Goal: Information Seeking & Learning: Learn about a topic

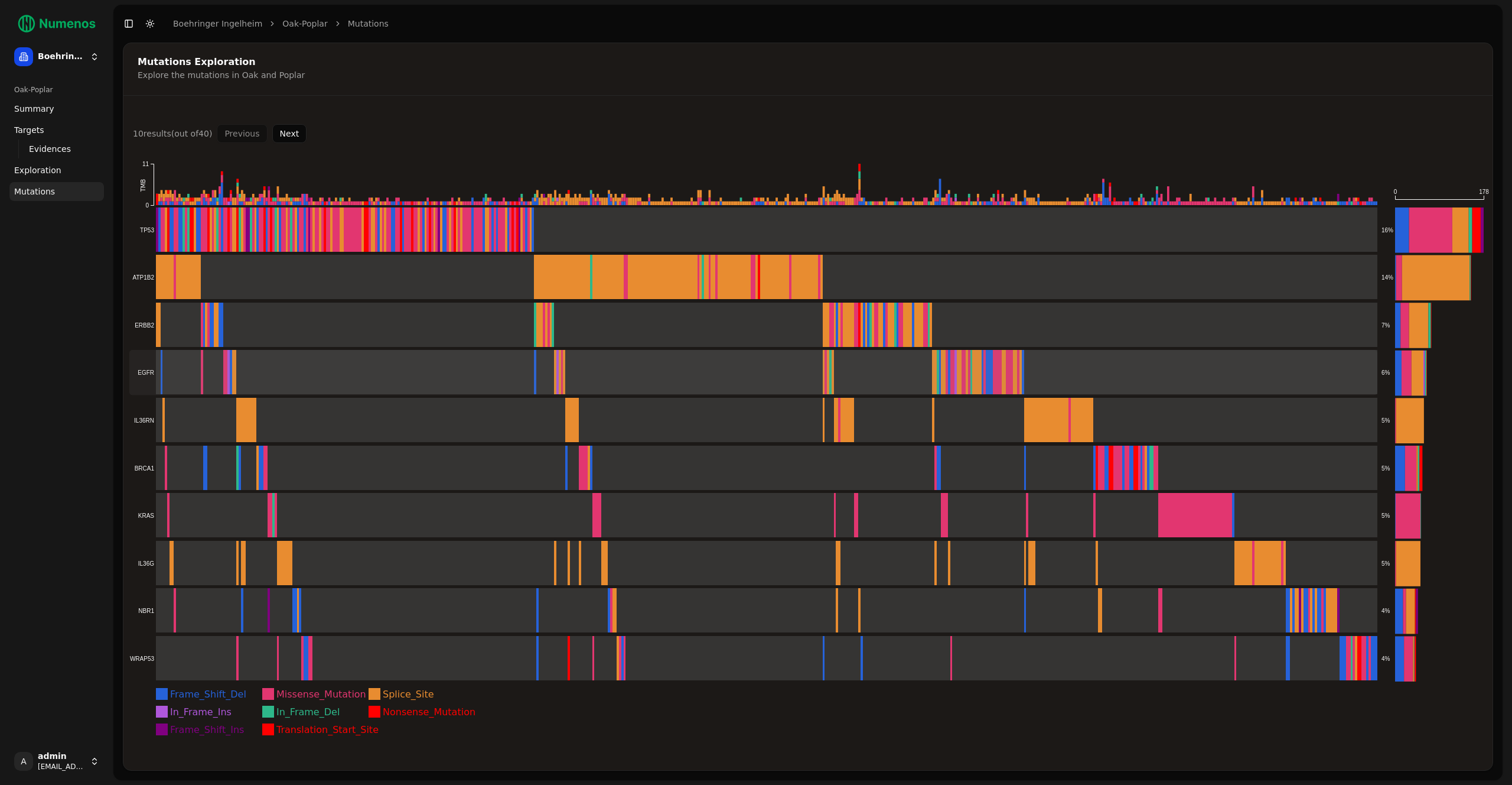
click at [1134, 383] on rect at bounding box center [754, 372] width 1248 height 45
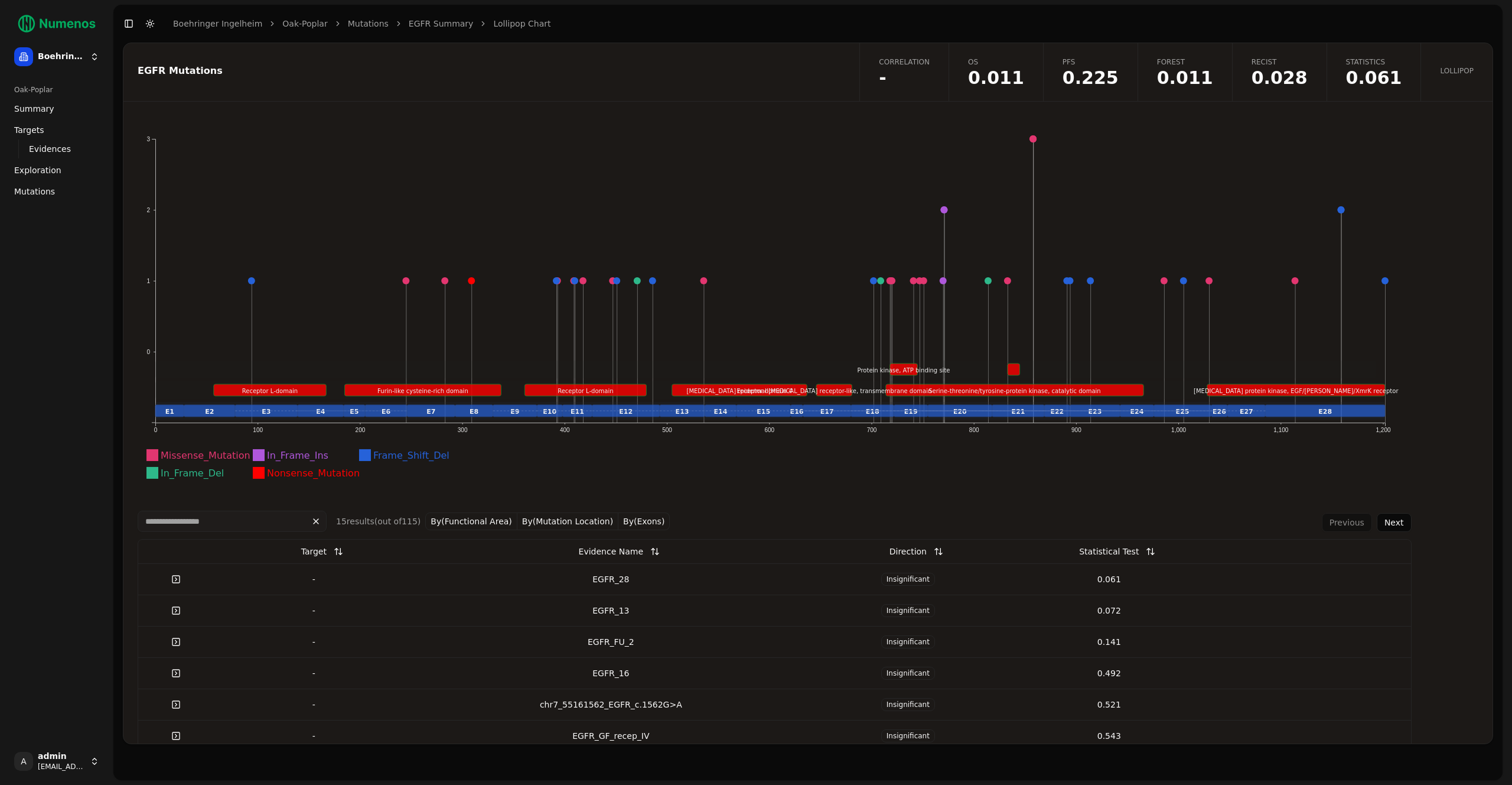
click at [1383, 62] on span "Statistics" at bounding box center [1373, 62] width 56 height 9
click at [1285, 53] on link "Recist 0.028" at bounding box center [1279, 72] width 95 height 58
click at [930, 74] on span "-" at bounding box center [904, 78] width 51 height 18
click at [692, 582] on div "EGFR_28" at bounding box center [611, 579] width 384 height 12
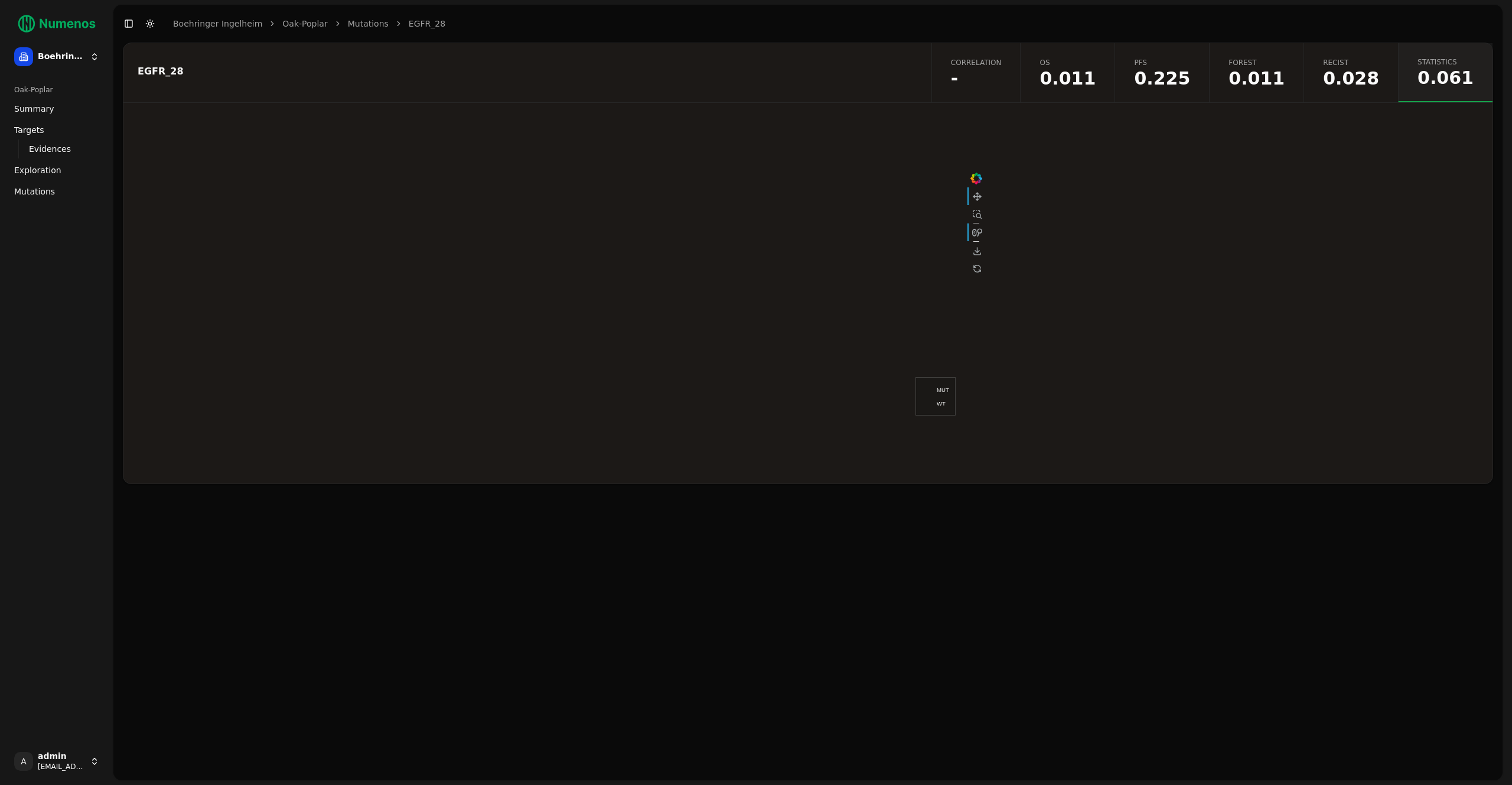
click at [1002, 70] on span "-" at bounding box center [976, 79] width 51 height 18
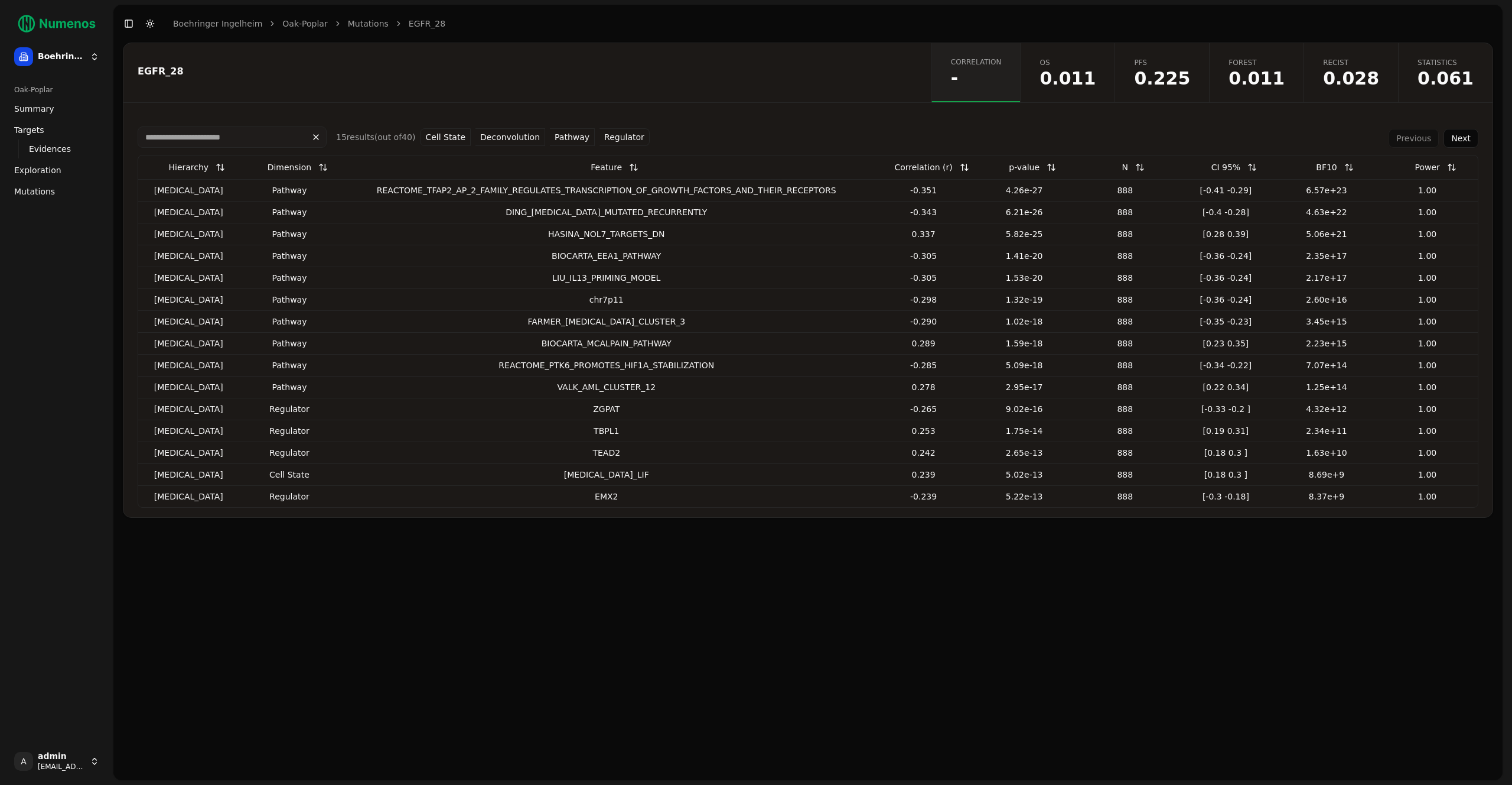
click at [606, 137] on button "Regulator" at bounding box center [624, 137] width 50 height 18
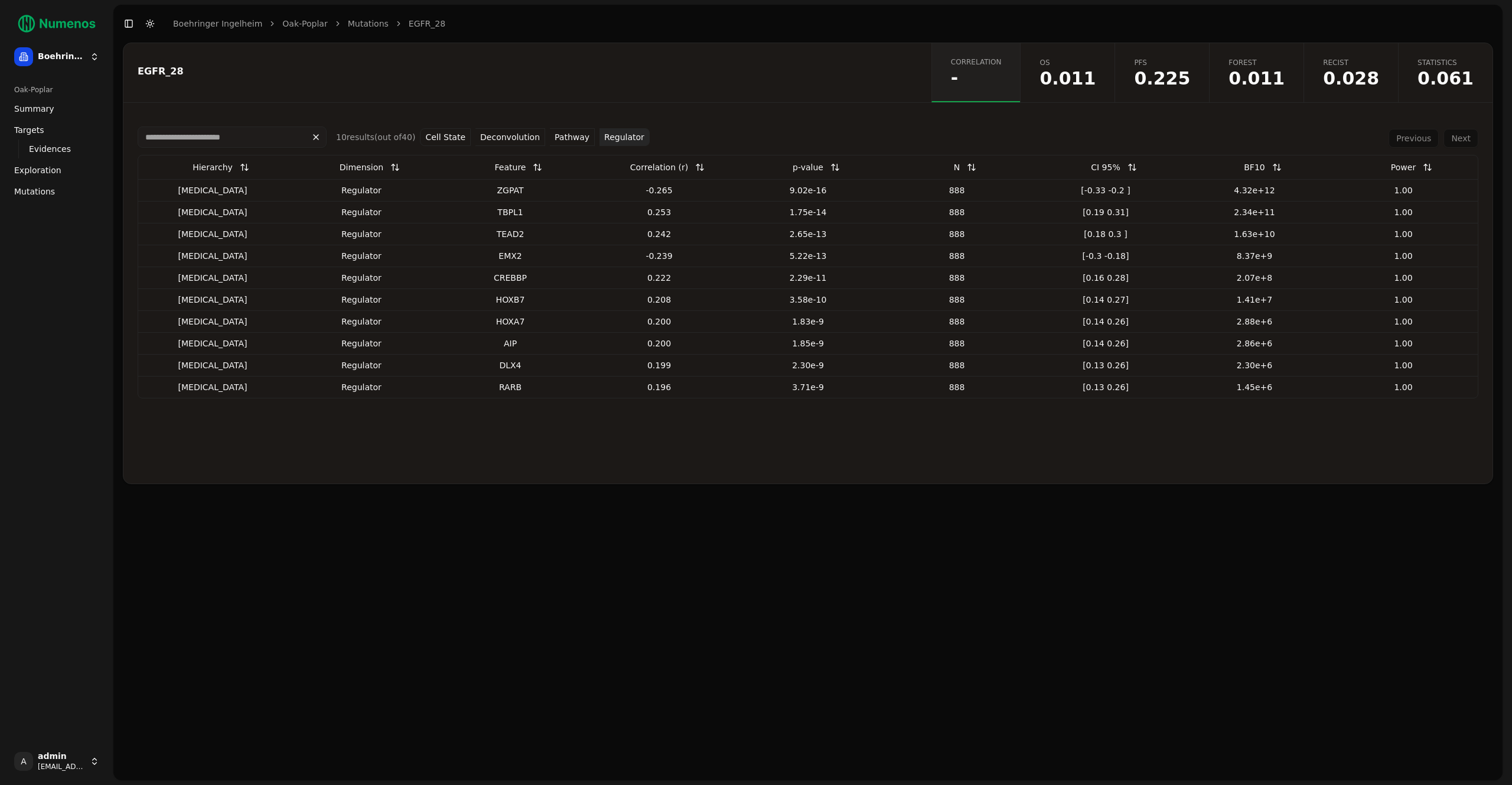
click at [504, 191] on div "ZGPAT" at bounding box center [510, 190] width 139 height 12
click at [520, 191] on div "ZGPAT" at bounding box center [510, 190] width 139 height 12
drag, startPoint x: 493, startPoint y: 188, endPoint x: 546, endPoint y: 198, distance: 53.9
click at [546, 198] on td "ZGPAT" at bounding box center [510, 190] width 149 height 22
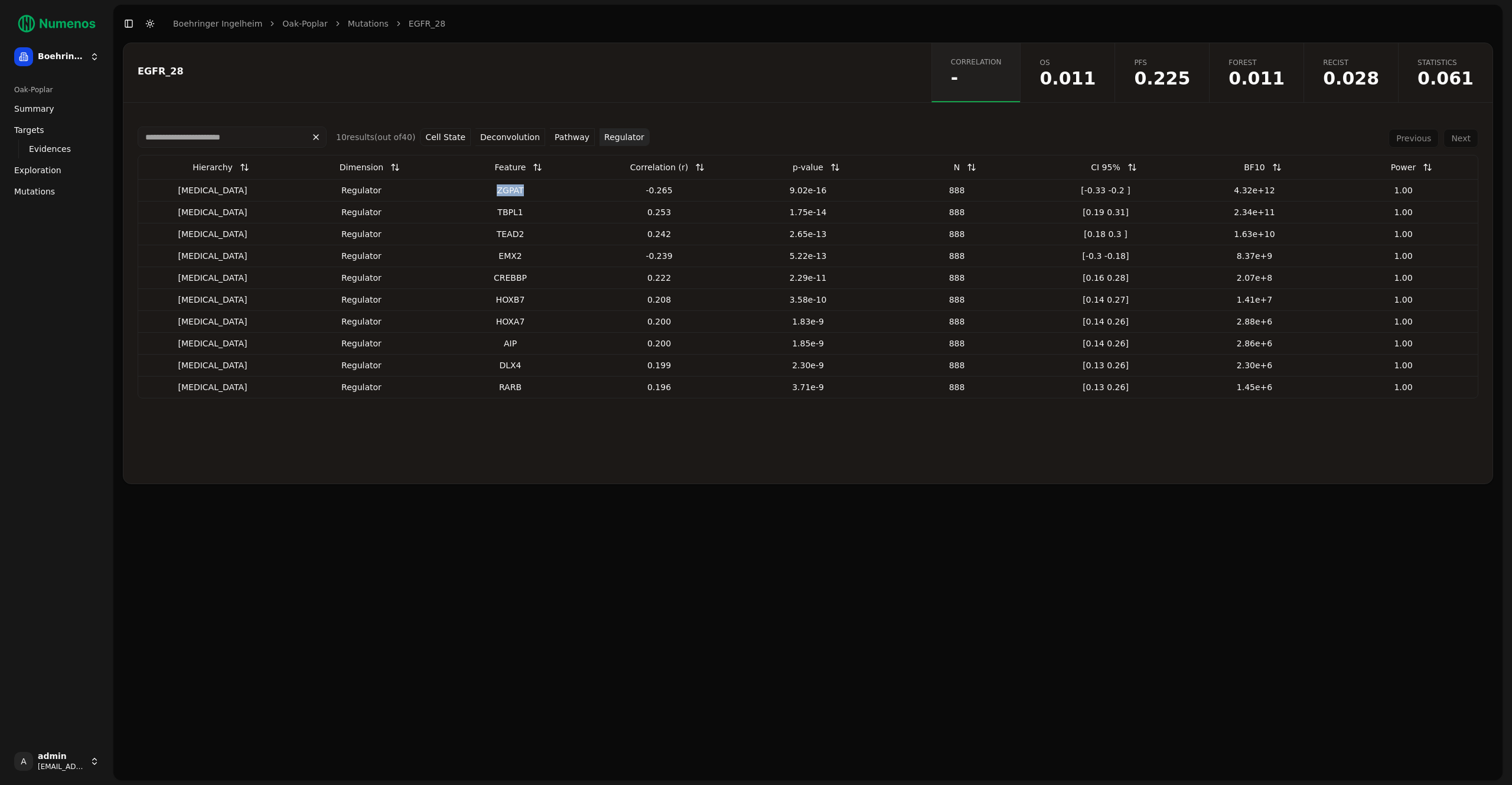
click at [527, 188] on div "ZGPAT" at bounding box center [510, 190] width 139 height 12
click at [501, 193] on div "ZGPAT" at bounding box center [510, 190] width 139 height 12
click at [363, 191] on div "regulator" at bounding box center [361, 190] width 139 height 12
click at [539, 191] on div "ZGPAT" at bounding box center [510, 190] width 139 height 12
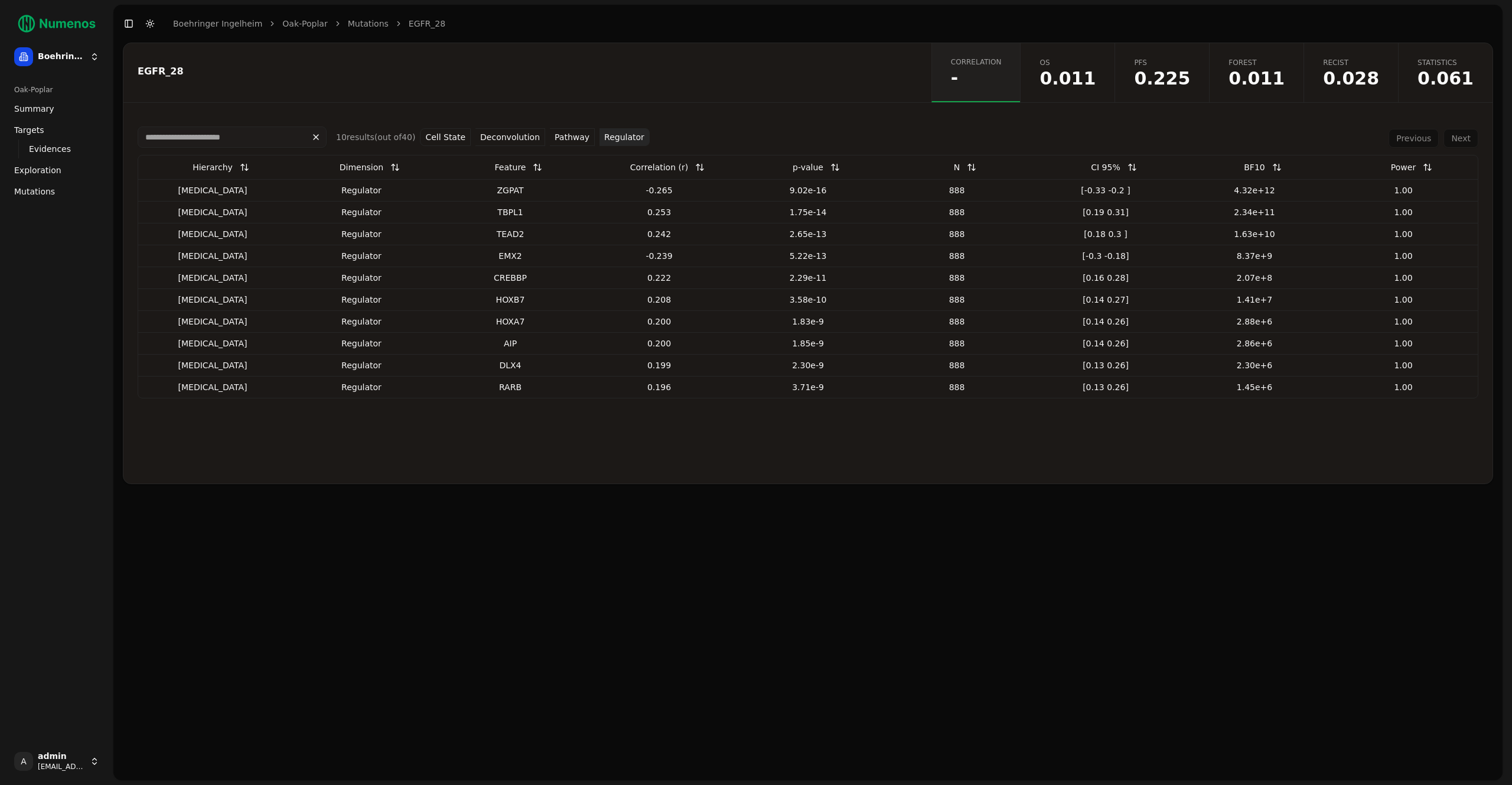
click at [510, 191] on div "ZGPAT" at bounding box center [510, 190] width 139 height 12
click at [366, 193] on div "regulator" at bounding box center [361, 190] width 139 height 12
click at [28, 130] on span "Targets" at bounding box center [29, 130] width 30 height 12
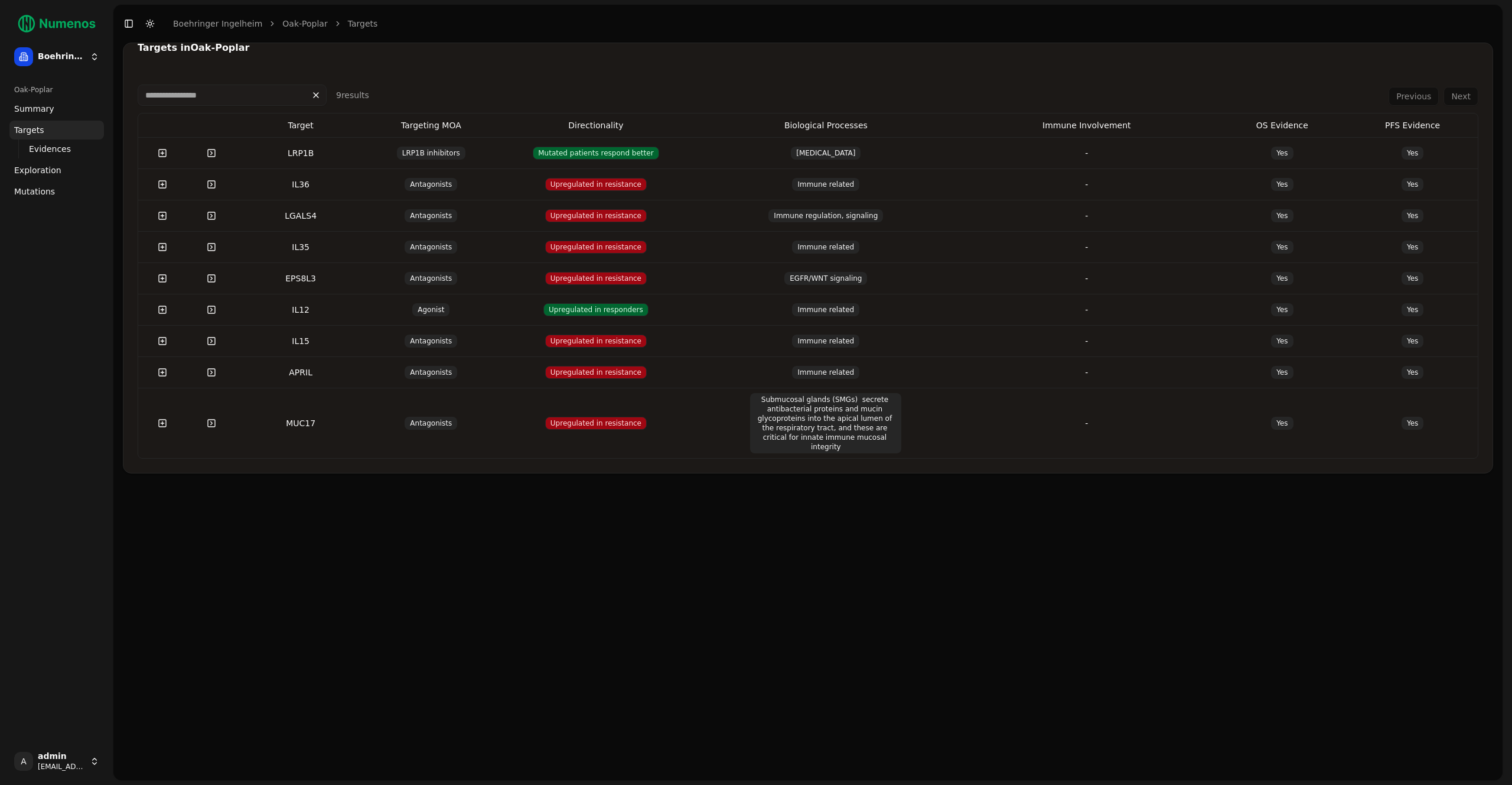
click at [161, 155] on button at bounding box center [162, 153] width 23 height 21
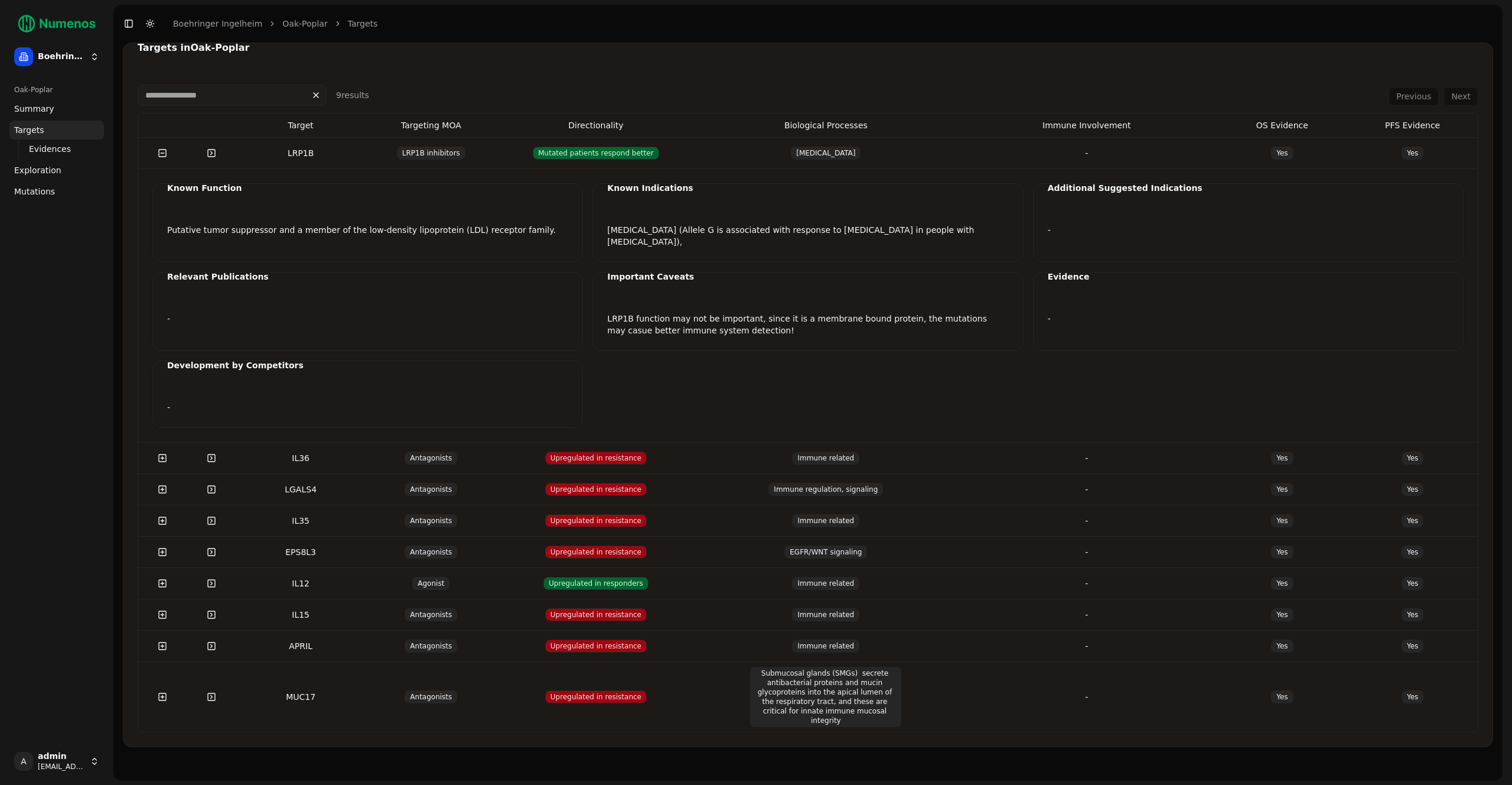
click at [33, 195] on span "Mutations" at bounding box center [35, 191] width 41 height 12
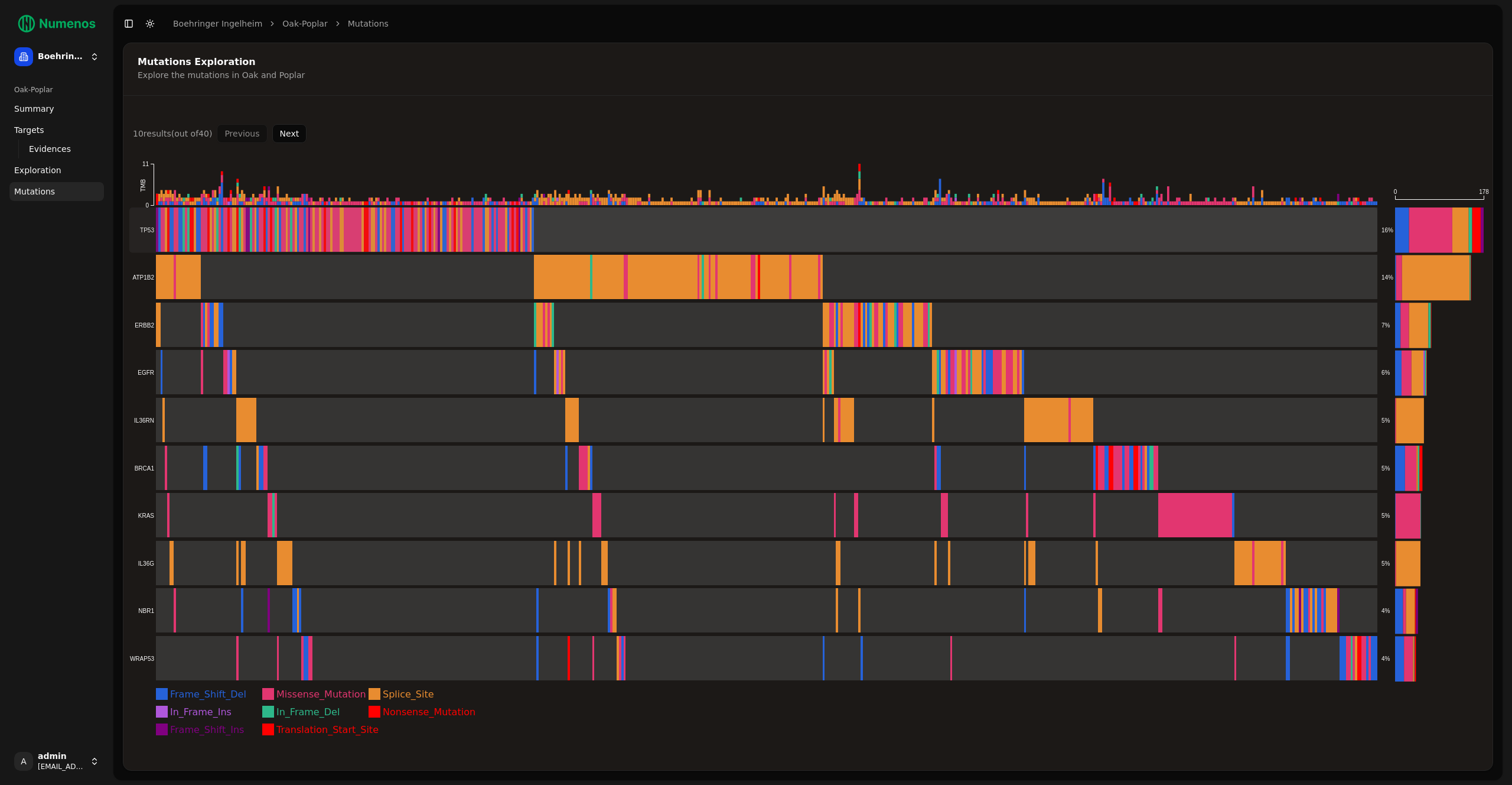
click at [410, 241] on rect at bounding box center [754, 230] width 1248 height 45
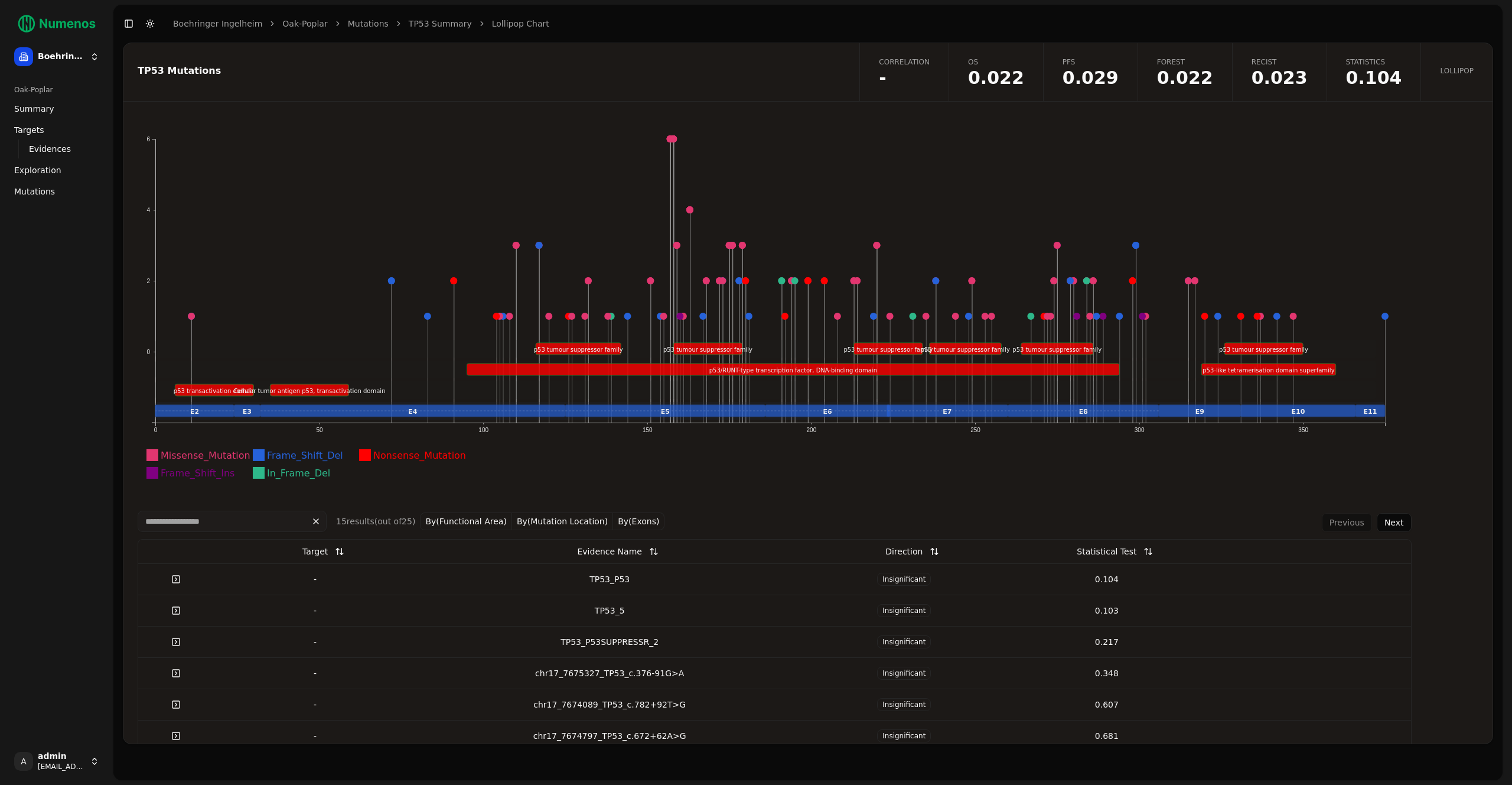
click at [949, 71] on link "Correlation -" at bounding box center [904, 72] width 89 height 58
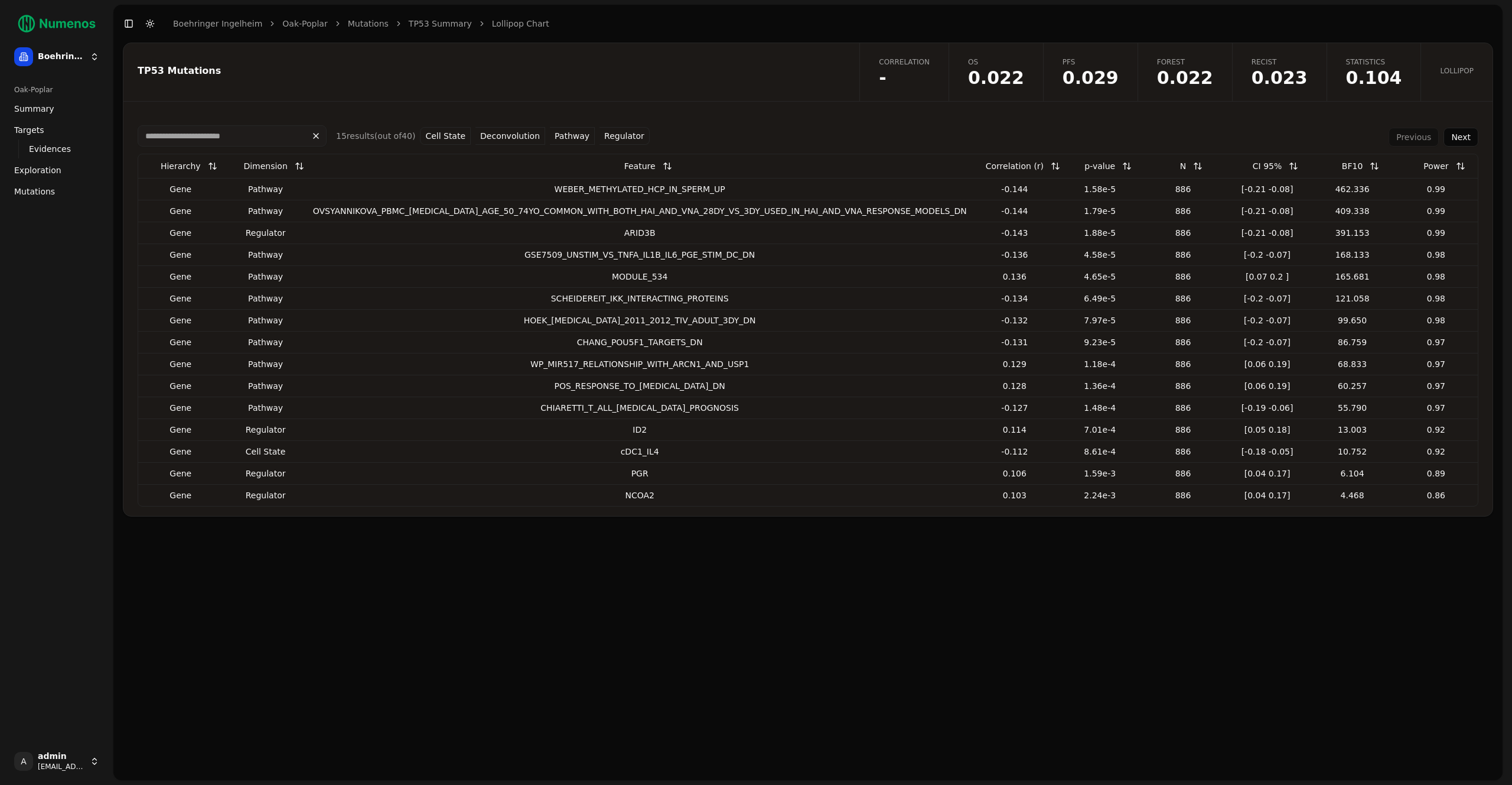
click at [1115, 164] on button at bounding box center [1126, 166] width 23 height 21
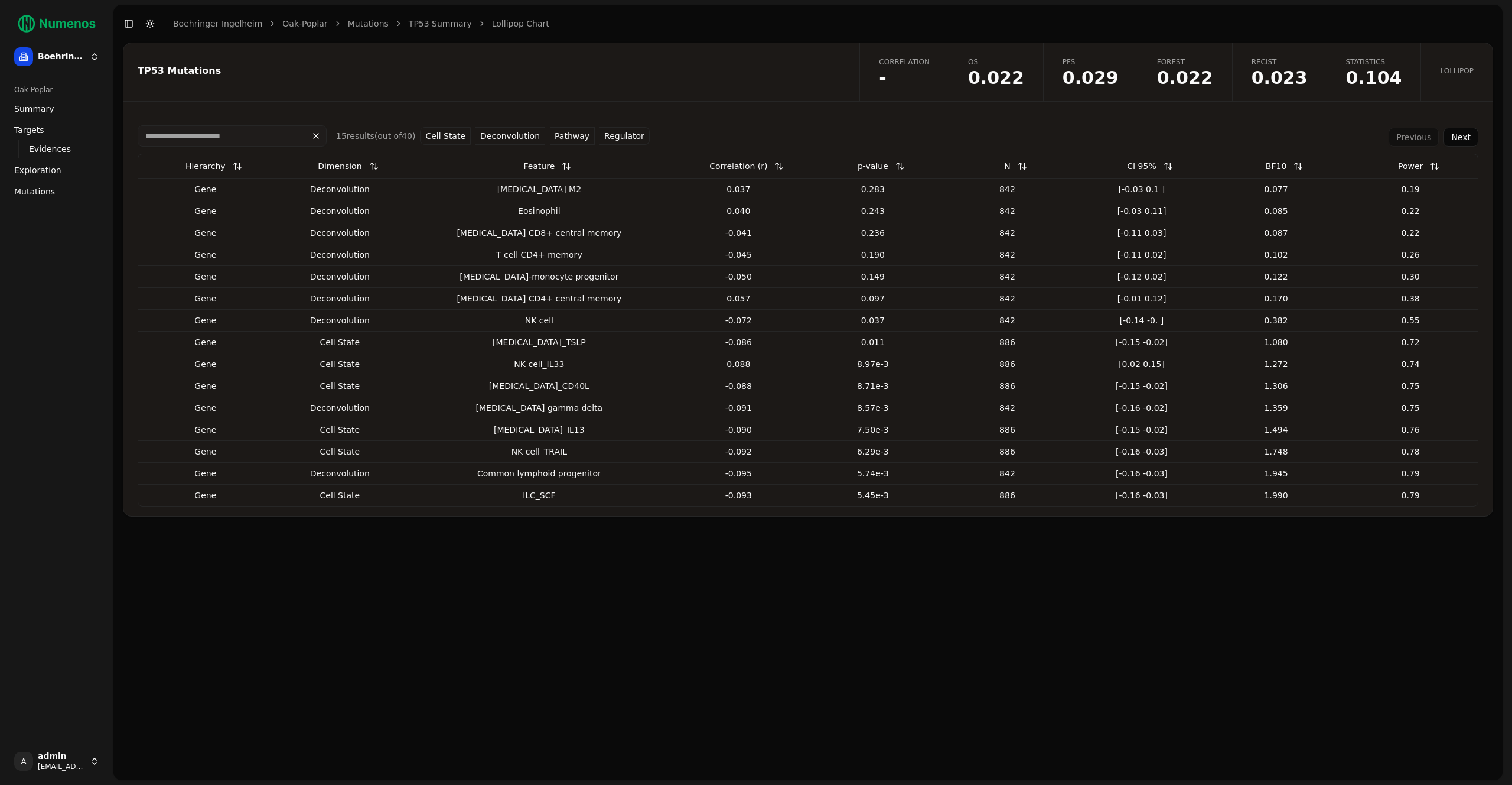
click at [889, 165] on button at bounding box center [900, 166] width 23 height 21
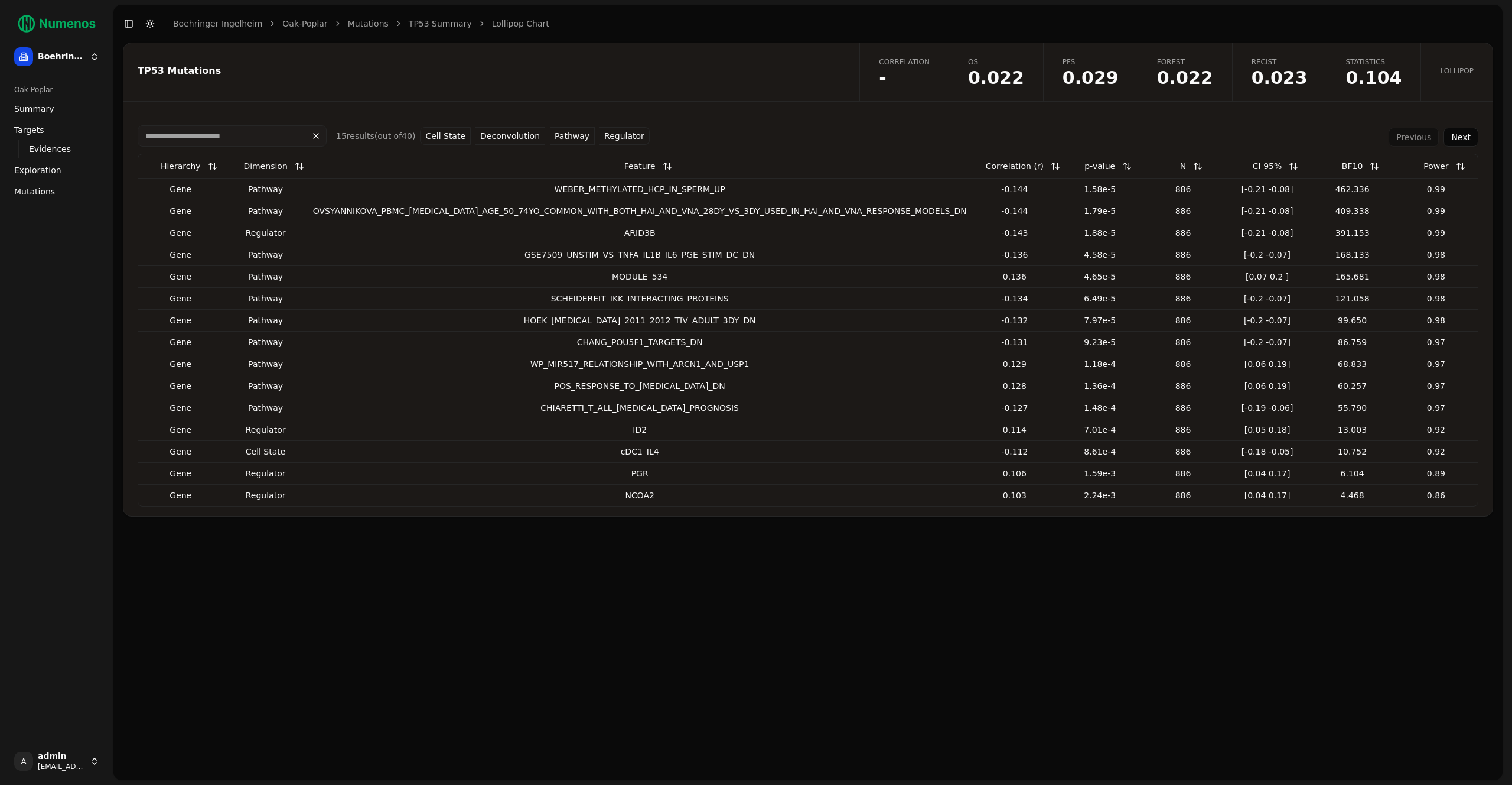
click at [1295, 76] on span "0.023" at bounding box center [1279, 78] width 56 height 18
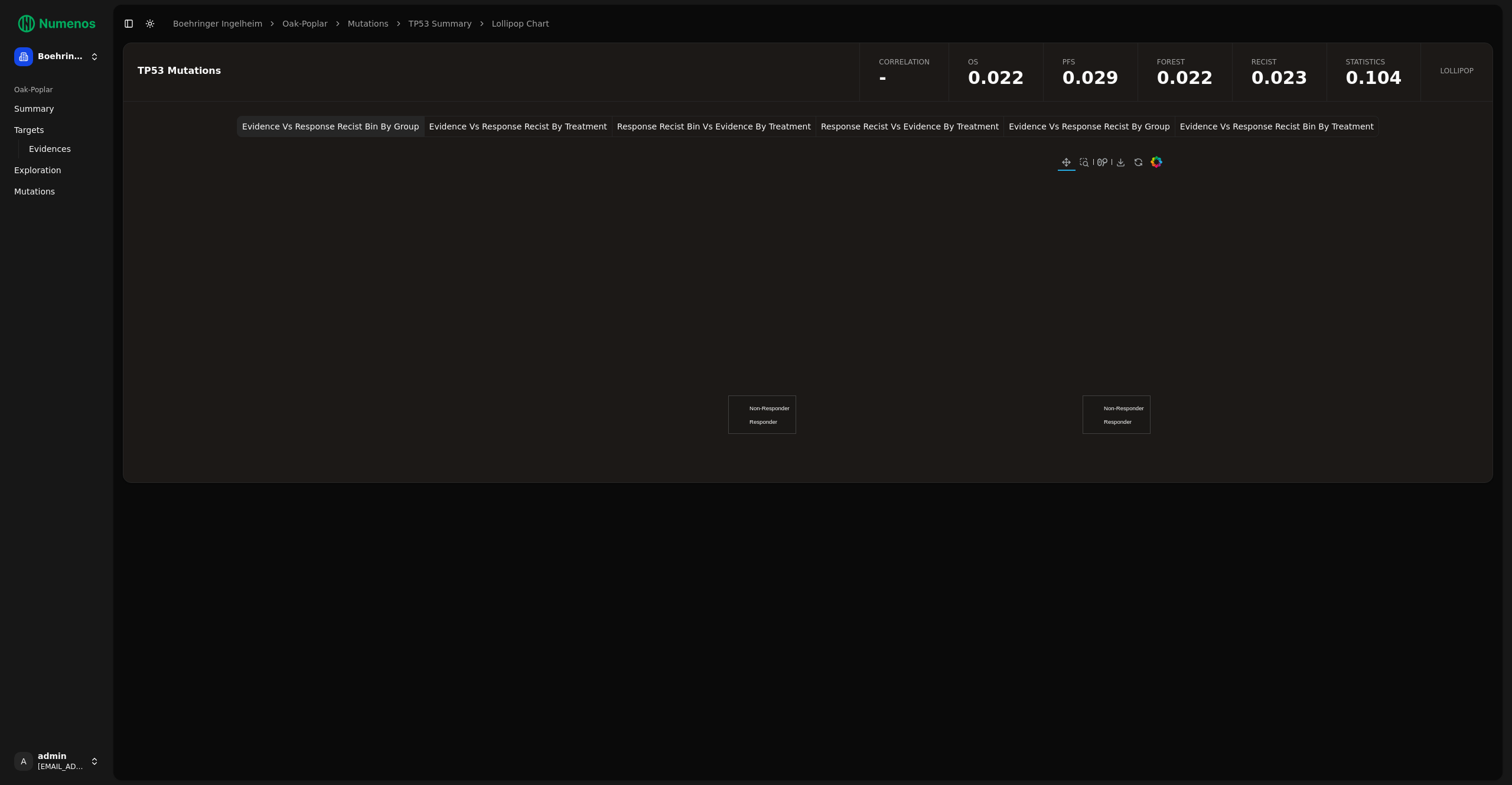
click at [930, 72] on span "-" at bounding box center [904, 78] width 51 height 18
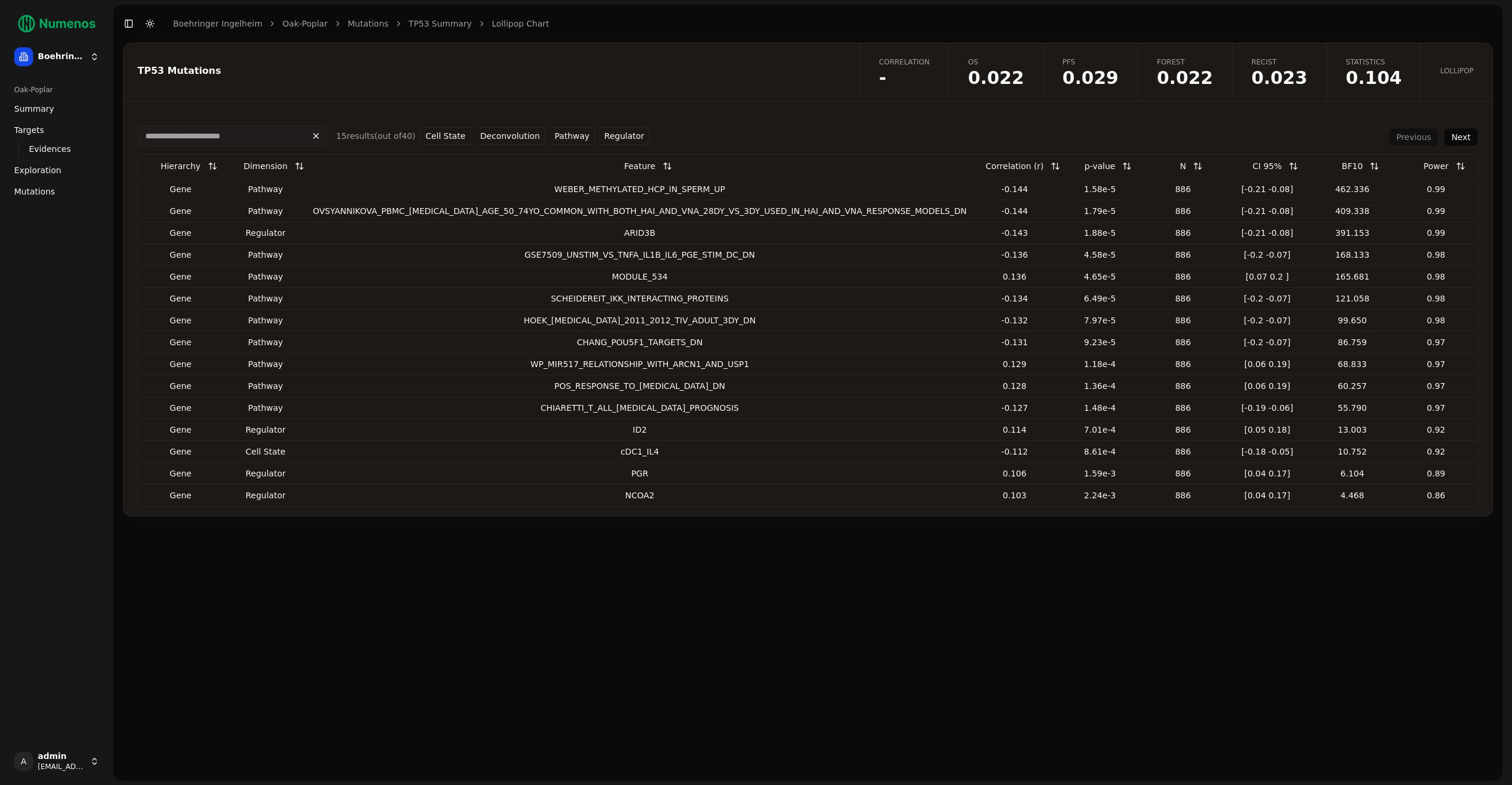
click at [497, 140] on button "Deconvolution" at bounding box center [510, 135] width 70 height 18
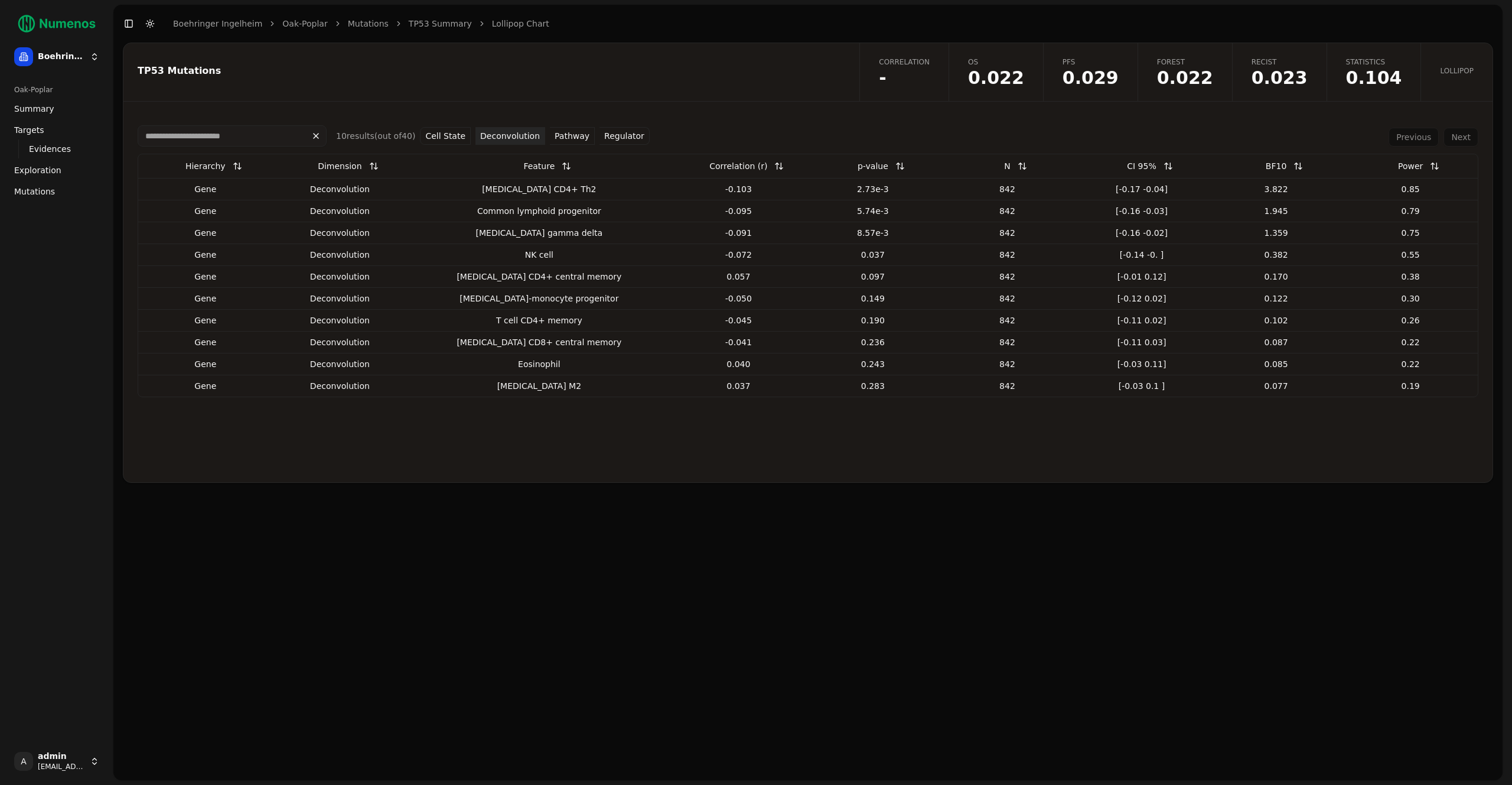
click at [621, 136] on button "Regulator" at bounding box center [624, 135] width 50 height 18
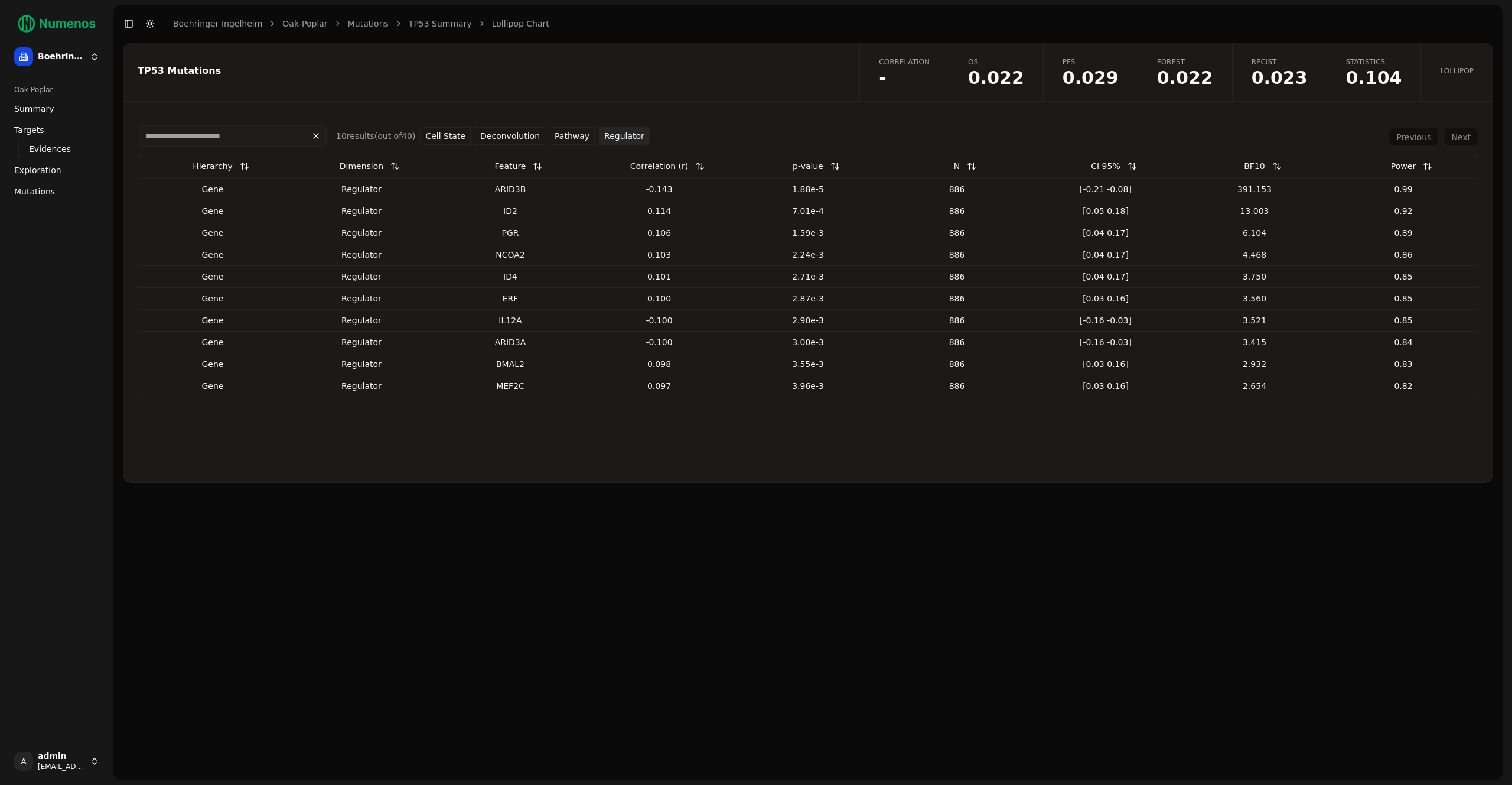
click at [456, 136] on button "Cell State" at bounding box center [446, 135] width 51 height 18
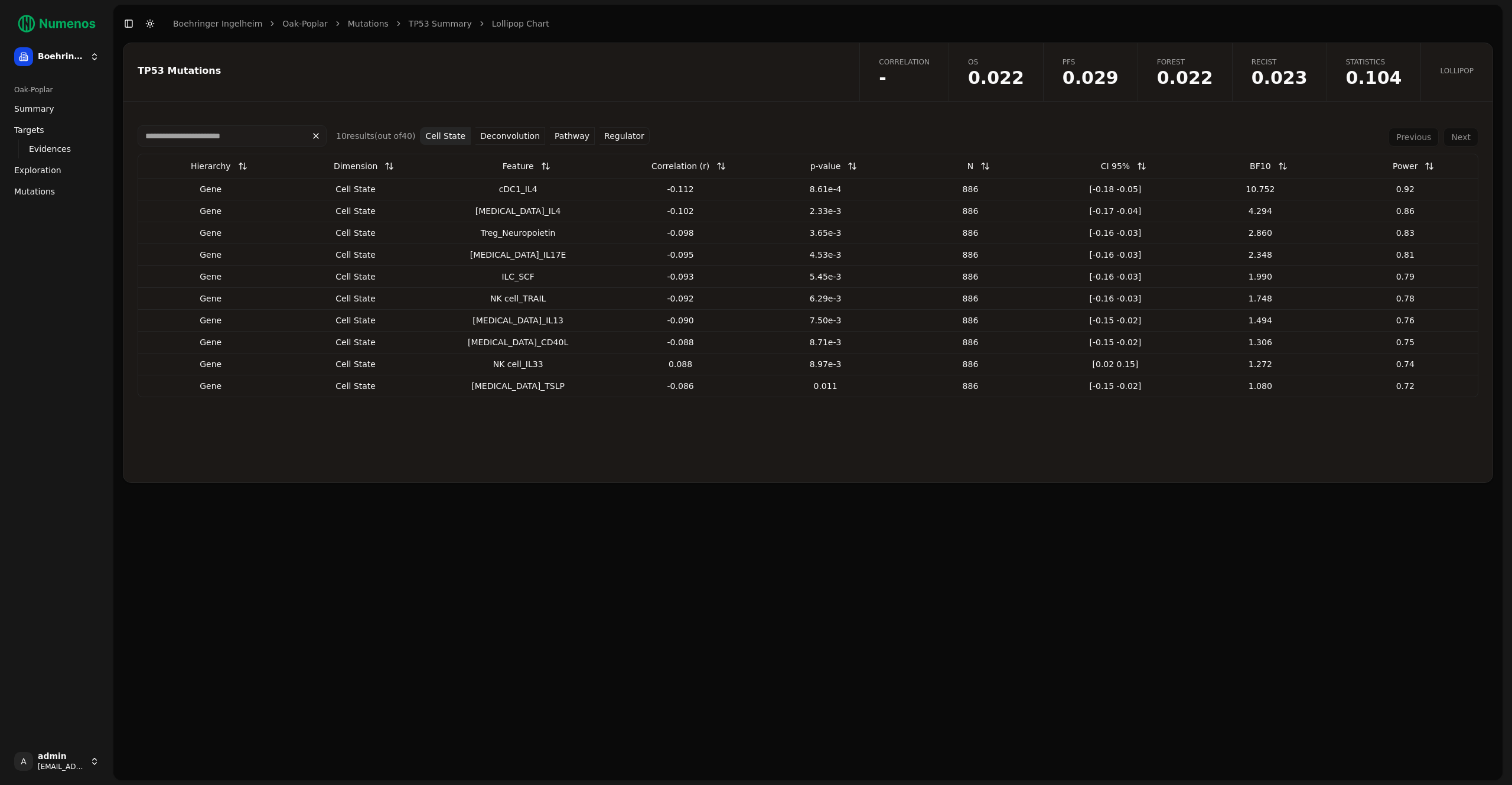
click at [30, 190] on span "Mutations" at bounding box center [35, 191] width 41 height 12
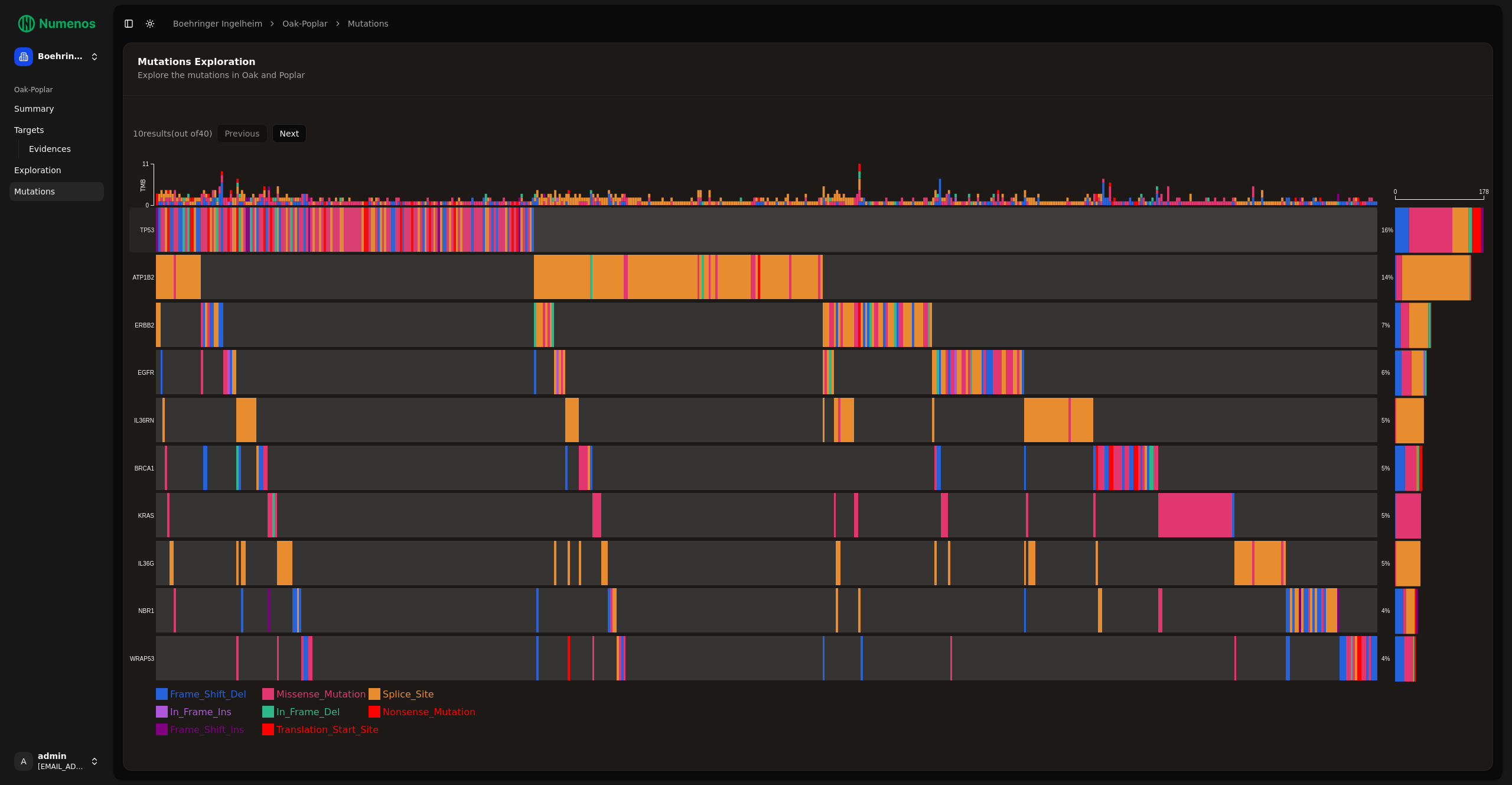
click at [1315, 239] on rect at bounding box center [754, 230] width 1248 height 45
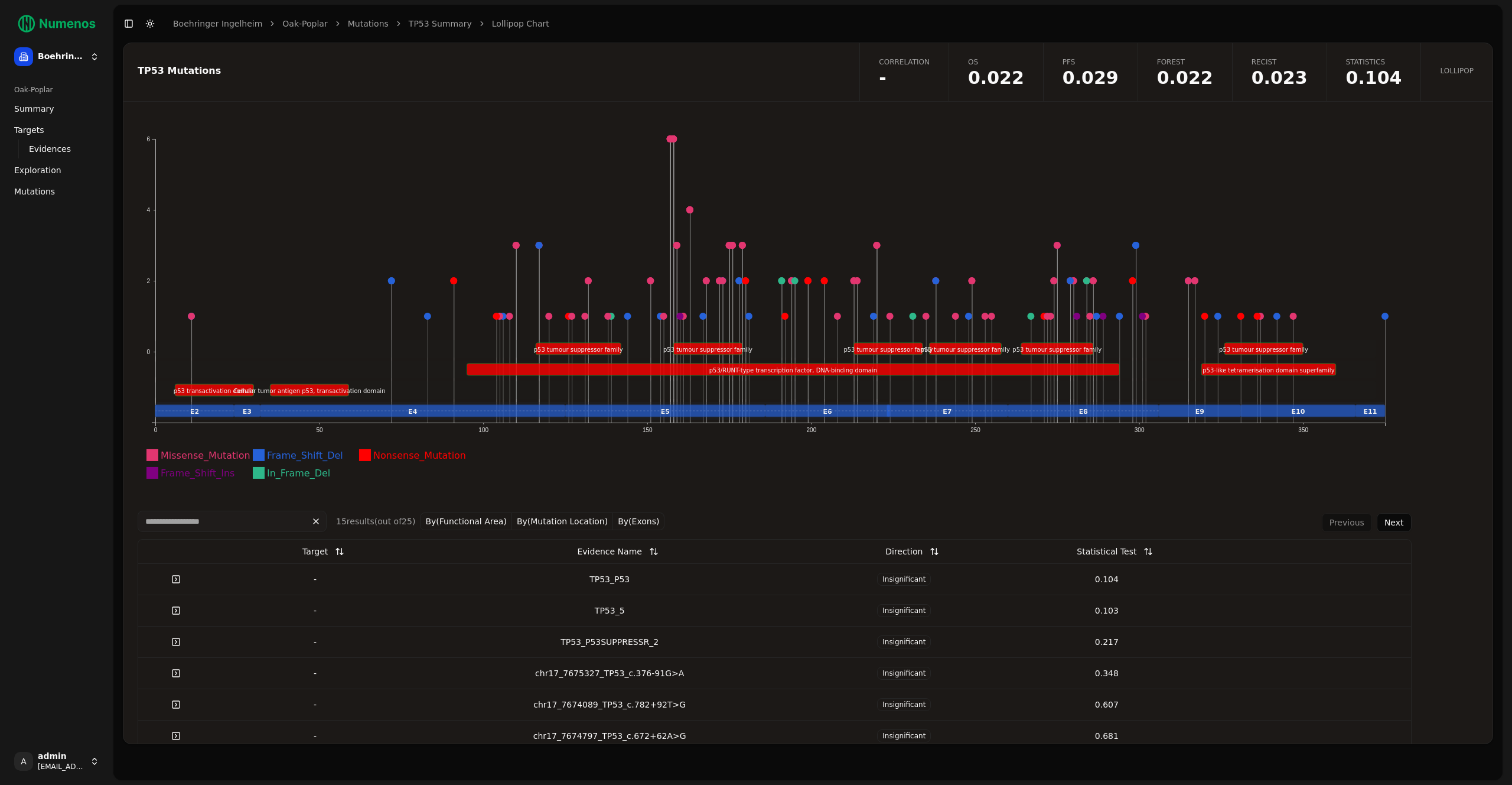
click at [1370, 88] on link "Statistics 0.104" at bounding box center [1374, 72] width 95 height 58
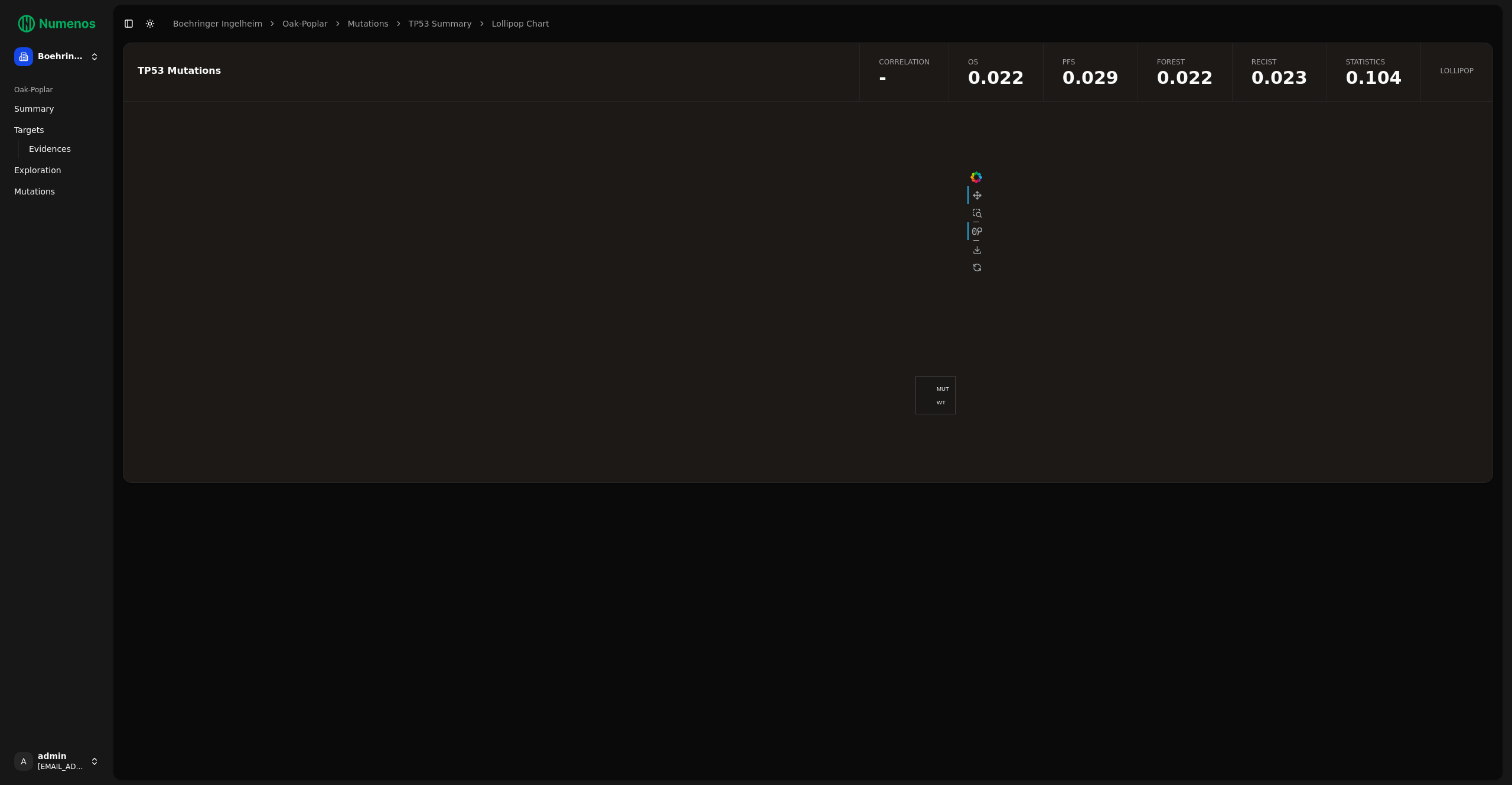
click at [32, 184] on link "Mutations" at bounding box center [57, 191] width 95 height 19
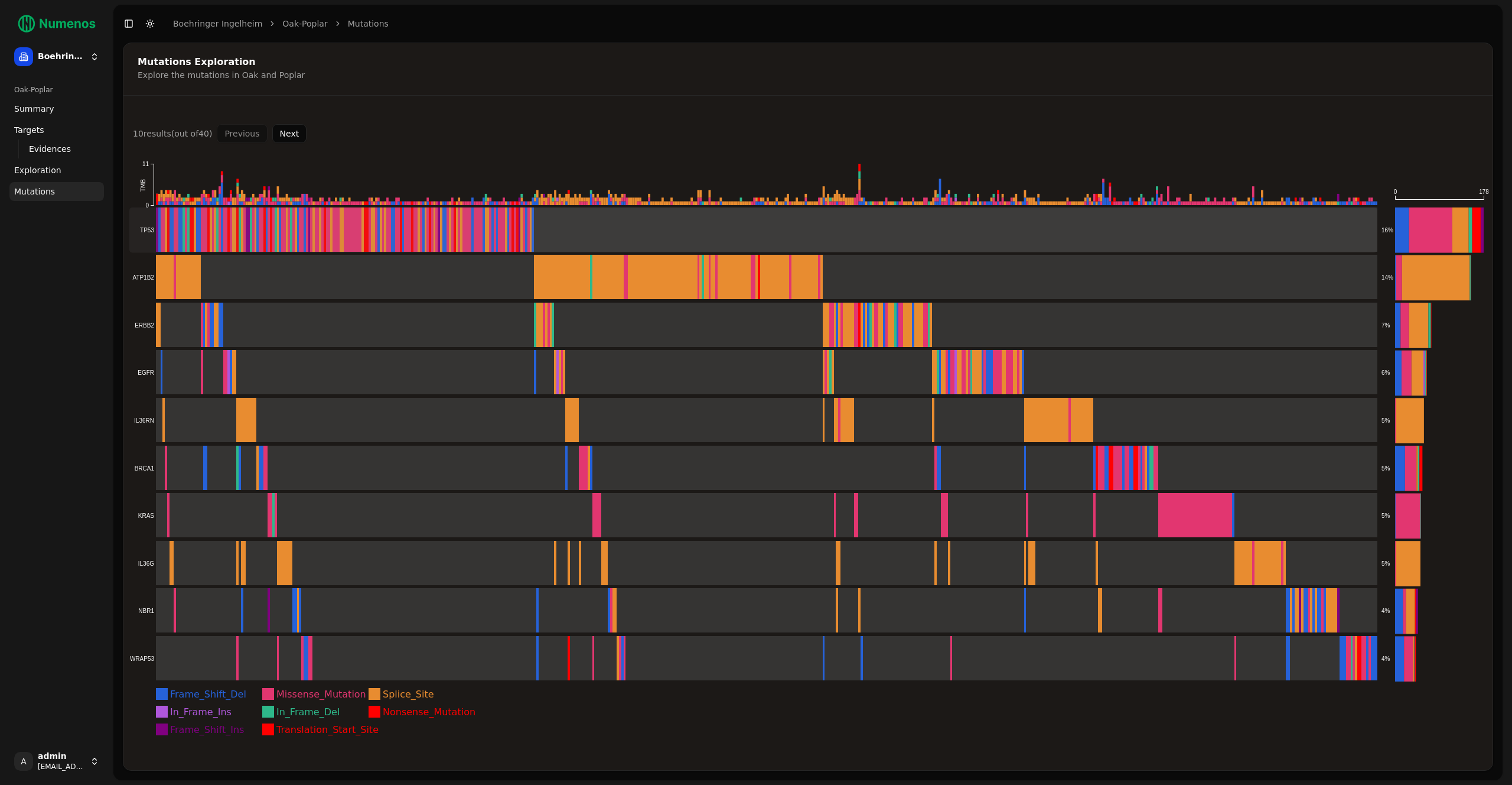
click at [778, 233] on rect at bounding box center [754, 230] width 1248 height 45
click at [408, 220] on rect at bounding box center [754, 230] width 1248 height 45
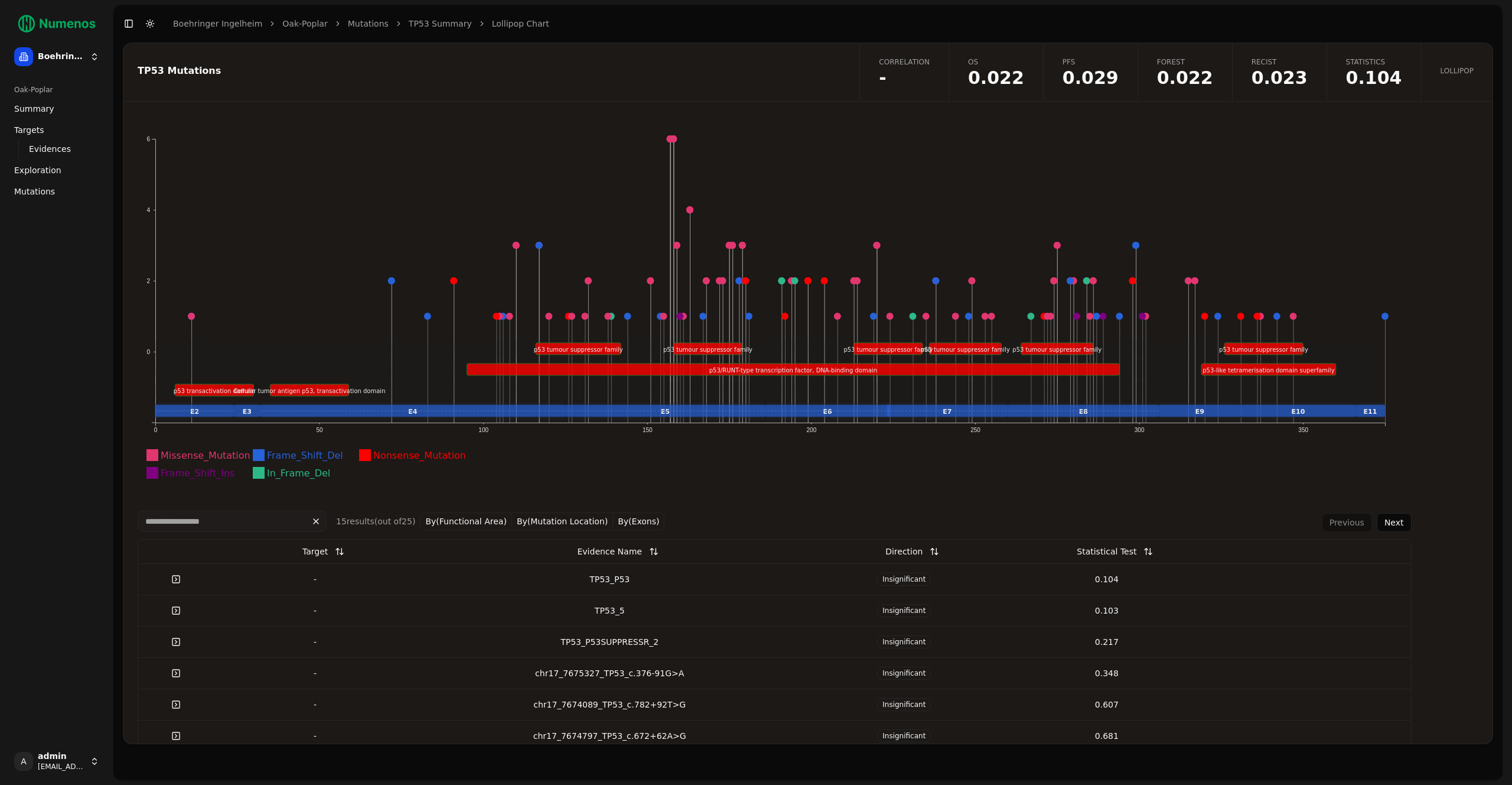
click at [39, 184] on link "Mutations" at bounding box center [57, 191] width 95 height 19
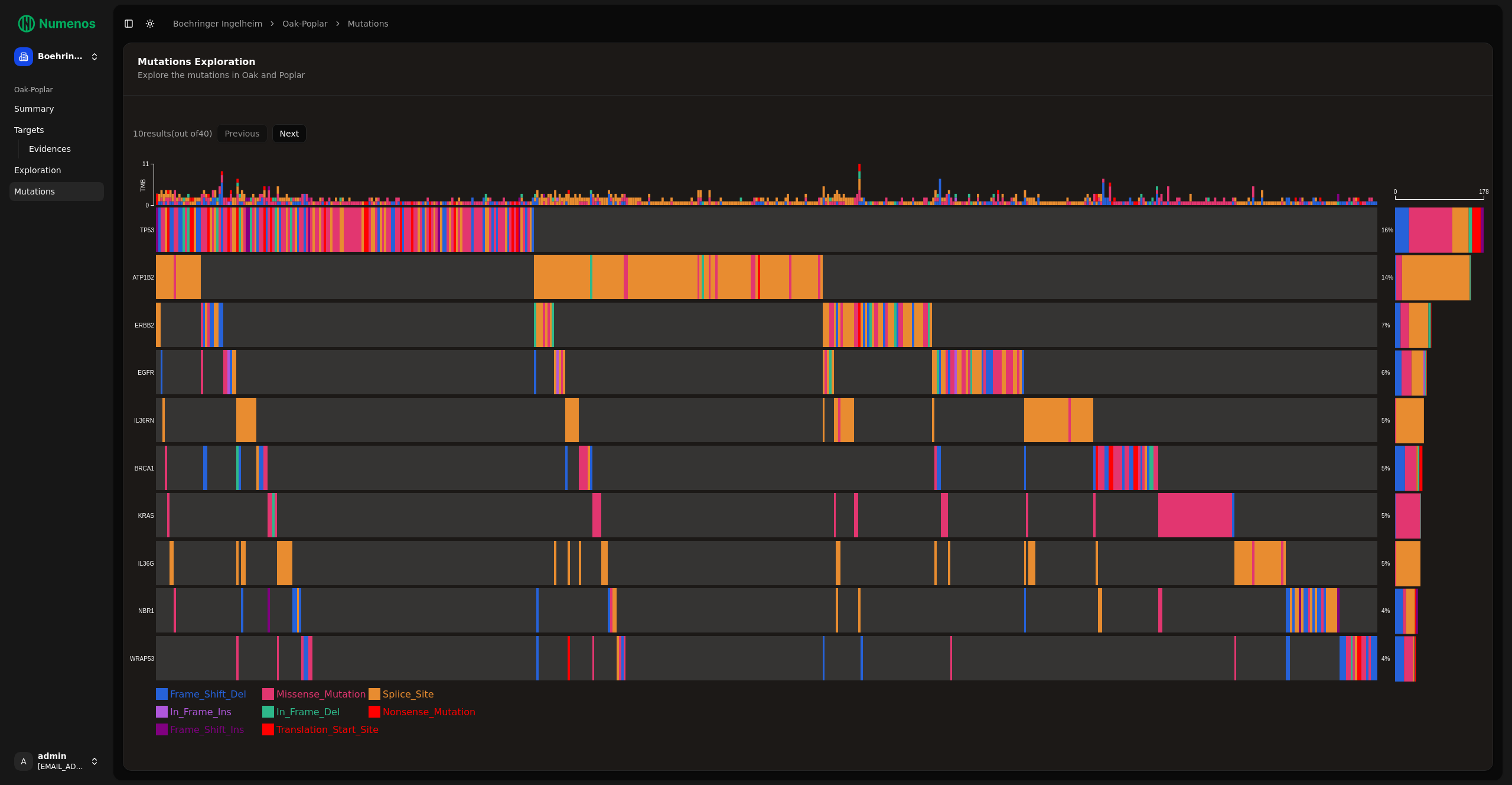
click at [1231, 118] on div "10 result s (out of 40 ) Previous Next Frame_Shift_Del Missense_Mutation Splice…" at bounding box center [807, 440] width 1369 height 660
